Goal: Task Accomplishment & Management: Use online tool/utility

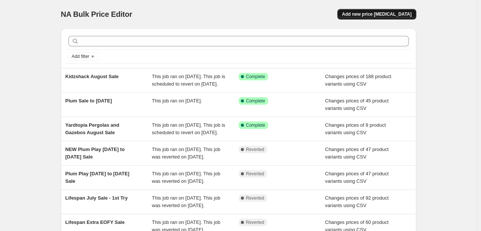
click at [397, 16] on span "Add new price [MEDICAL_DATA]" at bounding box center [377, 14] width 70 height 6
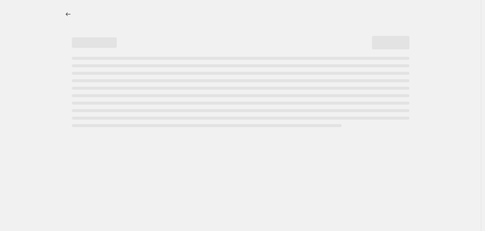
select select "percentage"
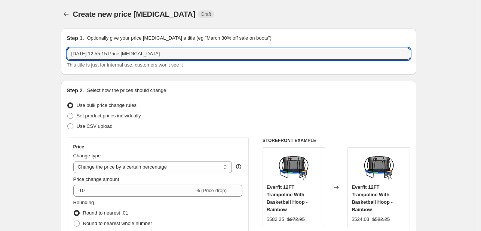
drag, startPoint x: 165, startPoint y: 54, endPoint x: 7, endPoint y: 25, distance: 160.4
type input "Lifespan Kids August Sale"
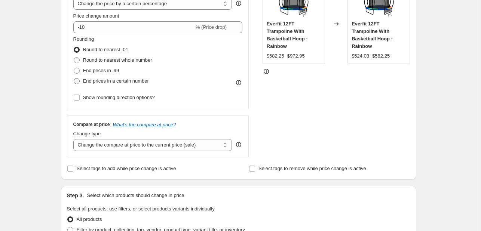
scroll to position [224, 0]
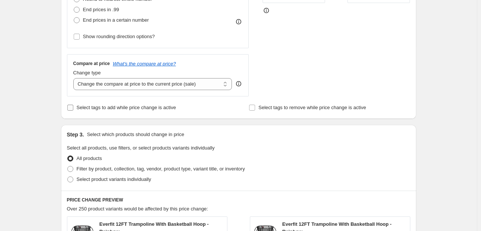
click at [126, 111] on label "Select tags to add while price change is active" at bounding box center [121, 107] width 109 height 10
click at [73, 111] on input "Select tags to add while price change is active" at bounding box center [70, 108] width 6 height 6
checkbox input "true"
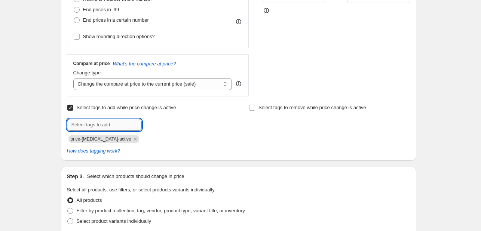
click at [125, 122] on input "text" at bounding box center [104, 125] width 75 height 12
paste input "price-change-lifespan-active"
type input "price-change-lifespan-active"
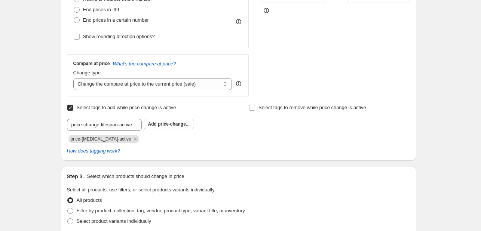
click at [181, 130] on div "price-change-lifespan-active Add price-change..." at bounding box center [147, 125] width 161 height 12
click at [179, 126] on span "price-change..." at bounding box center [174, 124] width 32 height 5
click at [132, 141] on icon "Remove price-change-job-active" at bounding box center [135, 139] width 7 height 7
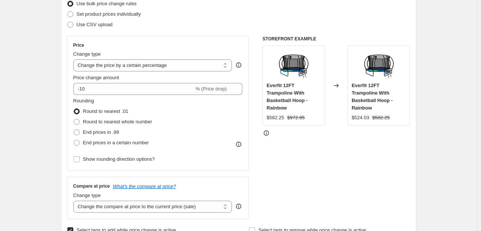
scroll to position [75, 0]
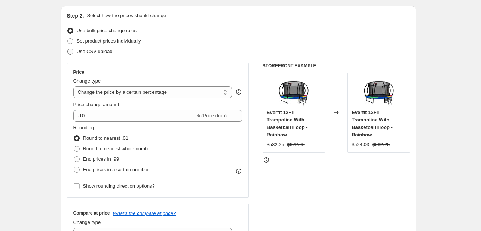
click at [110, 56] on label "Use CSV upload" at bounding box center [90, 51] width 46 height 10
click at [68, 49] on input "Use CSV upload" at bounding box center [67, 49] width 0 height 0
radio input "true"
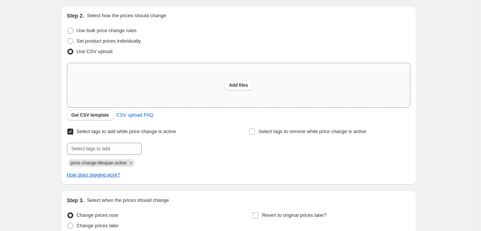
click at [154, 95] on div "Add files" at bounding box center [238, 85] width 343 height 44
type input "C:\fakepath\Lifespan-Sale-August-Upload-CSV.csv"
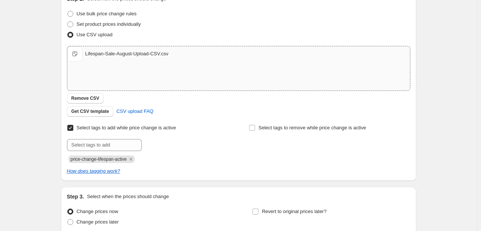
scroll to position [150, 0]
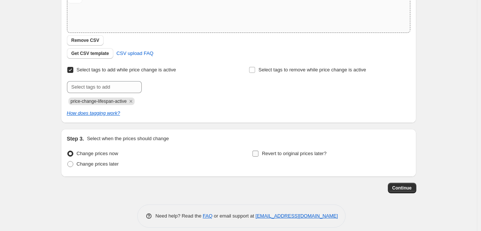
click at [298, 148] on label "Revert to original prices later?" at bounding box center [289, 153] width 74 height 10
click at [258, 151] on input "Revert to original prices later?" at bounding box center [255, 154] width 6 height 6
checkbox input "true"
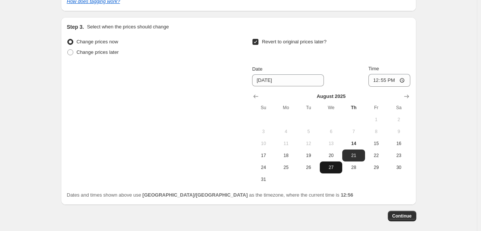
scroll to position [262, 0]
click at [411, 95] on button "Show next month, September 2025" at bounding box center [406, 96] width 10 height 10
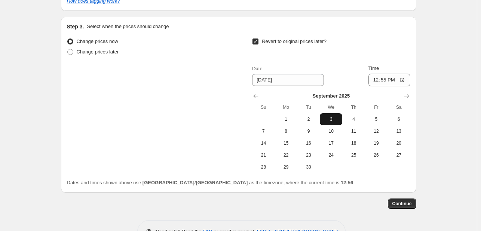
click at [335, 122] on span "3" at bounding box center [331, 119] width 16 height 6
type input "[DATE]"
click at [377, 83] on input "12:55" at bounding box center [389, 80] width 42 height 13
type input "23:00"
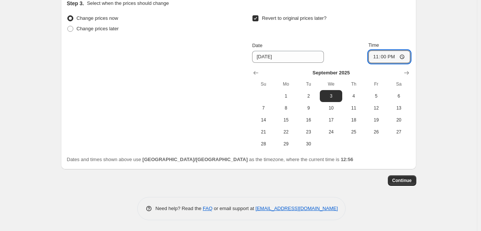
scroll to position [285, 0]
click at [395, 182] on span "Continue" at bounding box center [401, 180] width 19 height 6
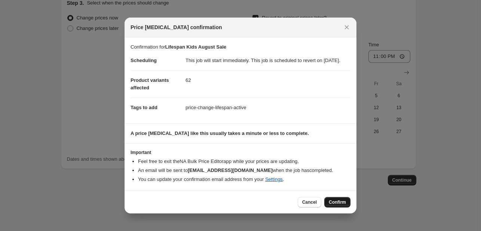
click at [335, 201] on button "Confirm" at bounding box center [337, 202] width 26 height 10
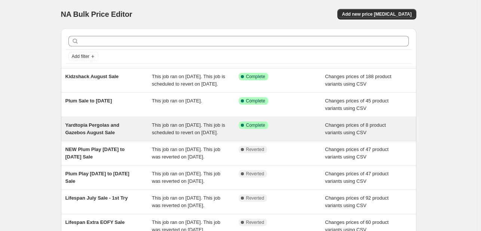
click at [97, 134] on span "Yardtopia Pergolas and Gazebos August Sale" at bounding box center [92, 128] width 54 height 13
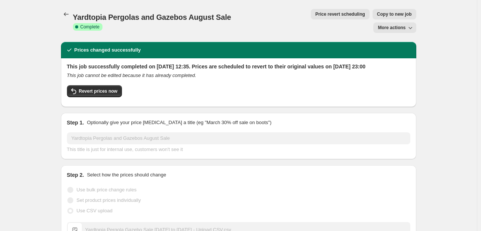
scroll to position [150, 0]
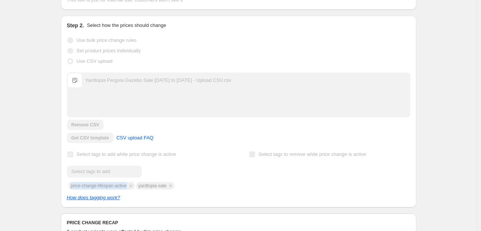
drag, startPoint x: 68, startPoint y: 172, endPoint x: 132, endPoint y: 174, distance: 64.3
click at [132, 174] on div "Step 2. Select how the prices should change Use bulk price change rules Set pro…" at bounding box center [238, 112] width 355 height 192
copy span "price-change-lifespan-active"
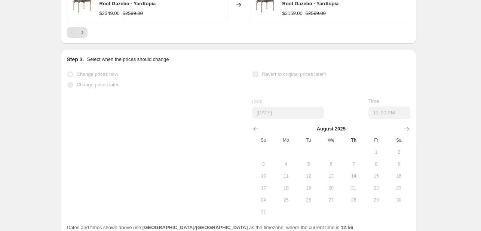
scroll to position [561, 0]
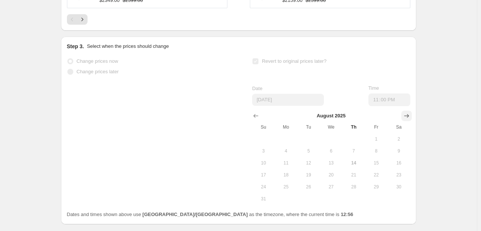
click at [410, 112] on icon "Show next month, September 2025" at bounding box center [406, 115] width 7 height 7
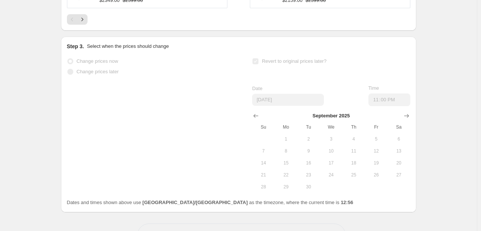
click at [334, 136] on span "3" at bounding box center [331, 139] width 16 height 6
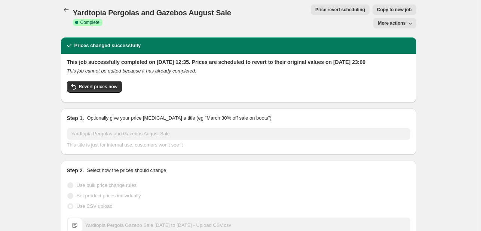
scroll to position [0, 0]
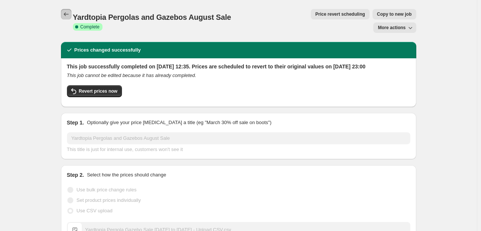
click at [70, 15] on icon "Price change jobs" at bounding box center [65, 13] width 7 height 7
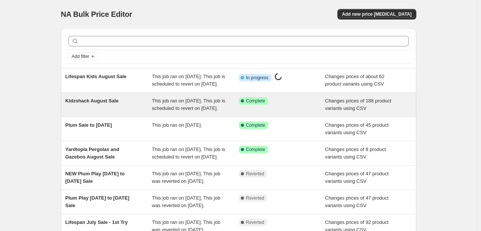
click at [105, 104] on span "Kidzshack August Sale" at bounding box center [91, 101] width 53 height 6
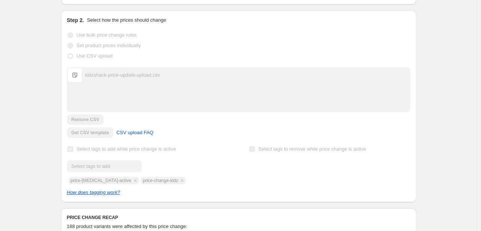
scroll to position [105, 0]
